Goal: Task Accomplishment & Management: Manage account settings

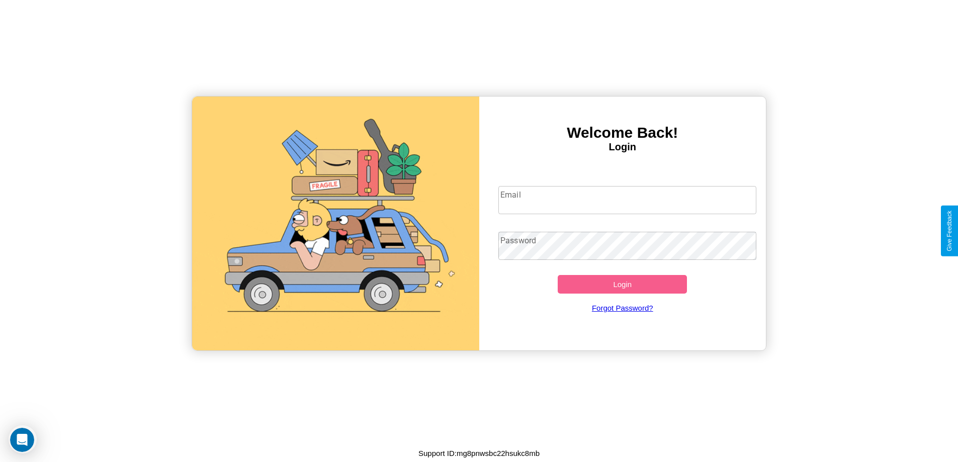
click at [627, 200] on input "Email" at bounding box center [628, 200] width 258 height 28
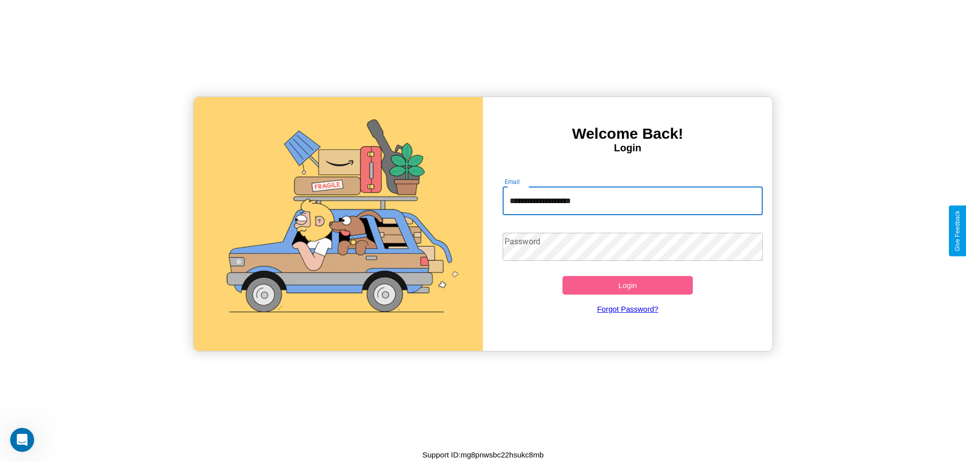
type input "**********"
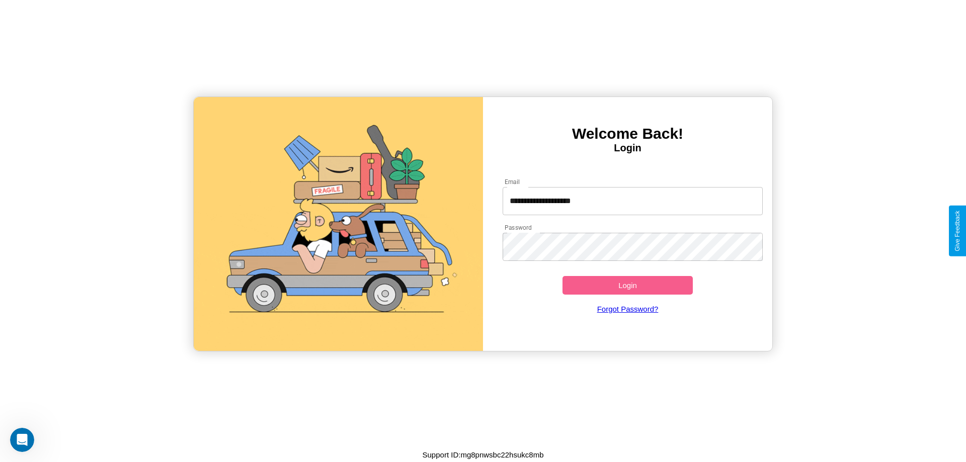
click at [627, 285] on button "Login" at bounding box center [627, 285] width 130 height 19
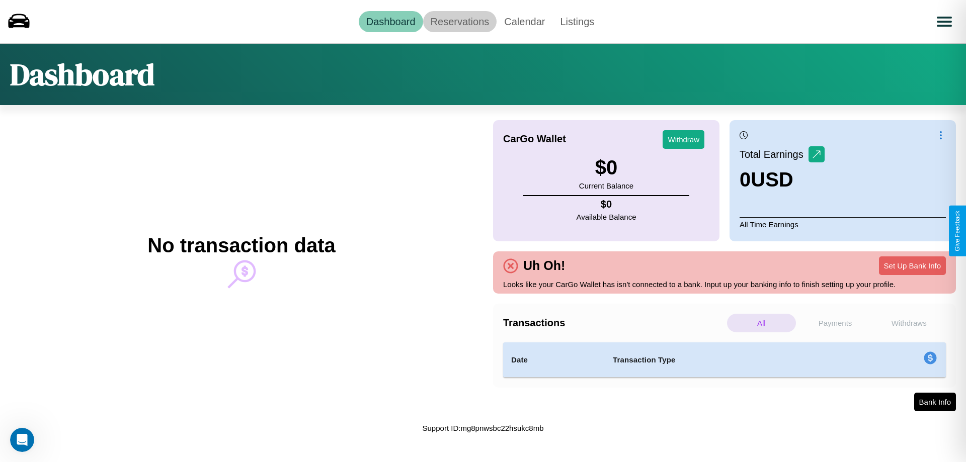
click at [459, 21] on link "Reservations" at bounding box center [460, 21] width 74 height 21
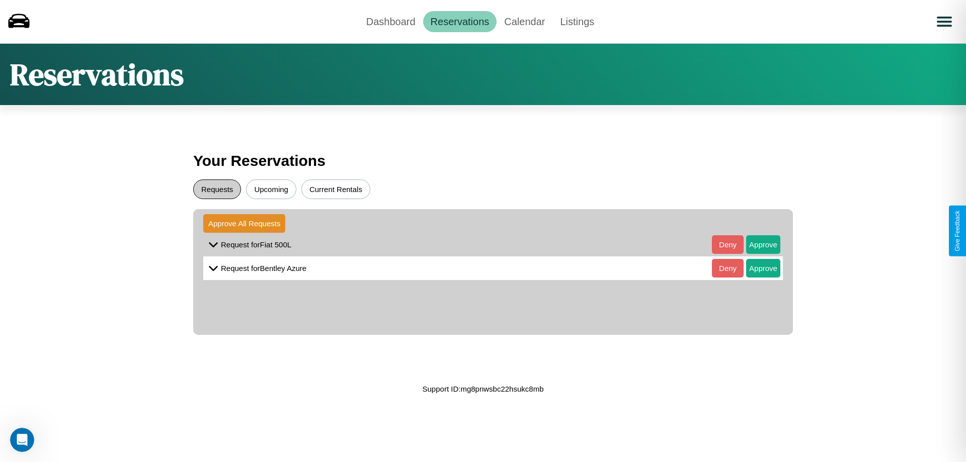
click at [217, 189] on button "Requests" at bounding box center [217, 190] width 48 height 20
click at [756, 244] on button "Approve" at bounding box center [763, 244] width 34 height 19
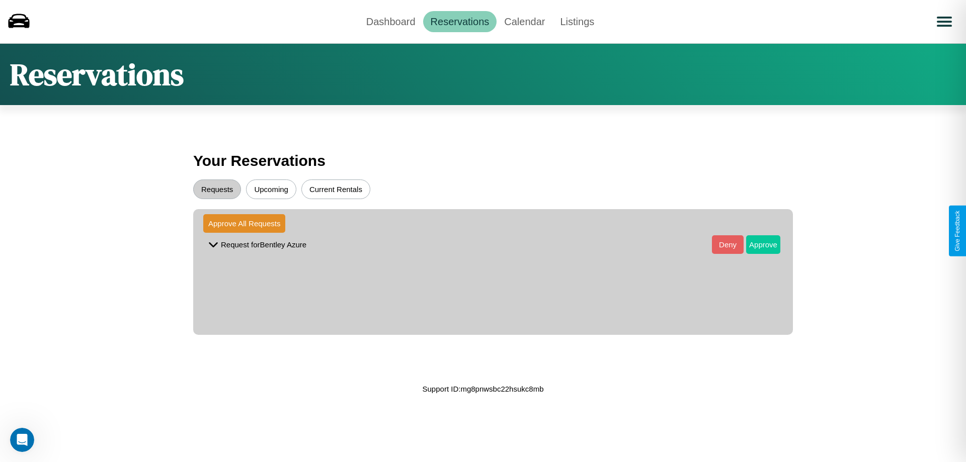
click at [756, 244] on button "Approve" at bounding box center [763, 244] width 34 height 19
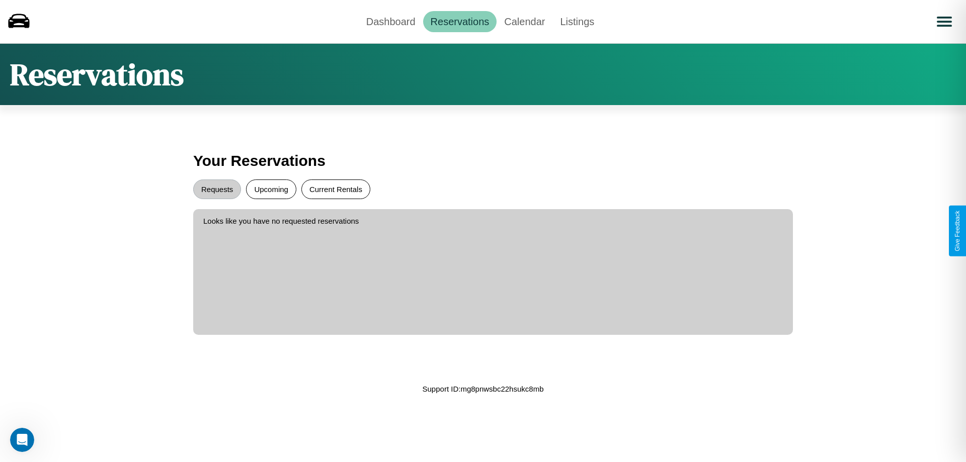
click at [336, 189] on button "Current Rentals" at bounding box center [335, 190] width 69 height 20
click at [390, 21] on link "Dashboard" at bounding box center [391, 21] width 64 height 21
